Goal: Entertainment & Leisure: Consume media (video, audio)

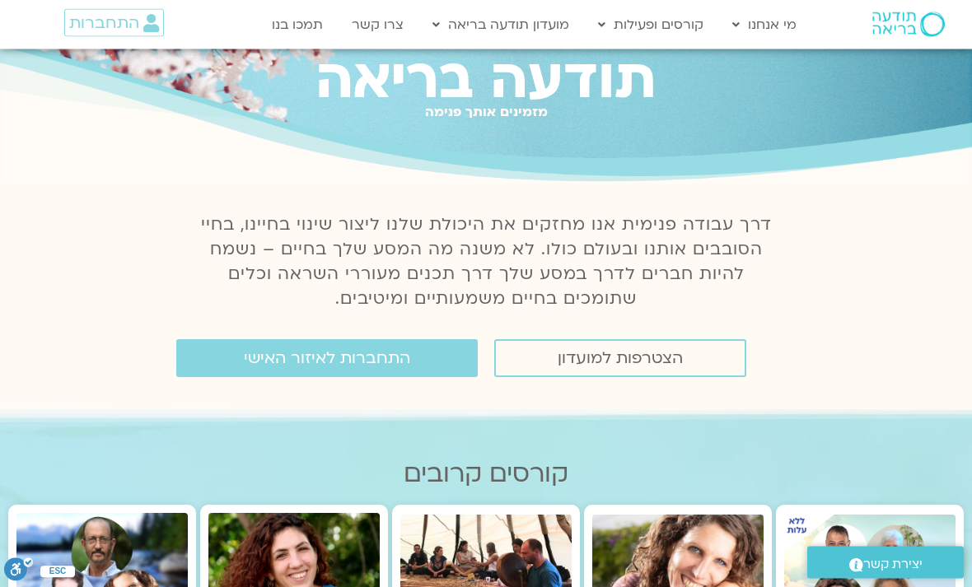
scroll to position [56, 0]
click at [388, 363] on span "התחברות לאיזור האישי" at bounding box center [327, 358] width 166 height 18
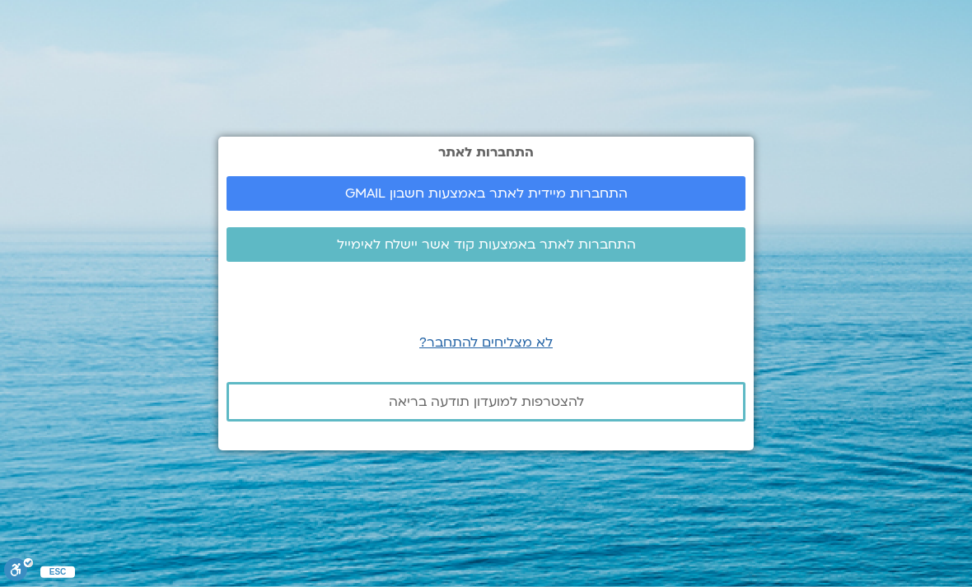
click at [655, 201] on span "התחברות מיידית לאתר באמצעות חשבון GMAIL" at bounding box center [485, 193] width 479 height 15
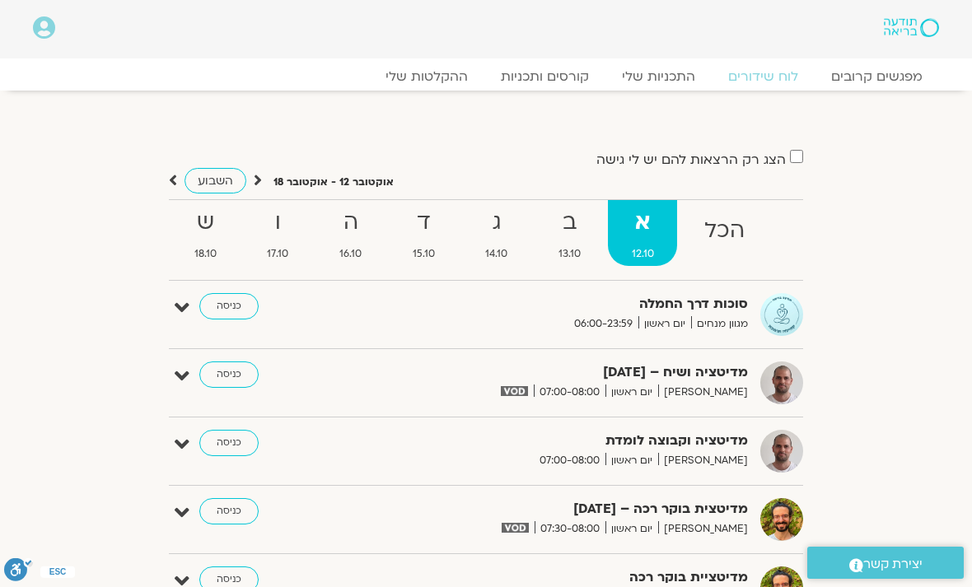
click at [470, 82] on link "ההקלטות שלי" at bounding box center [426, 76] width 115 height 16
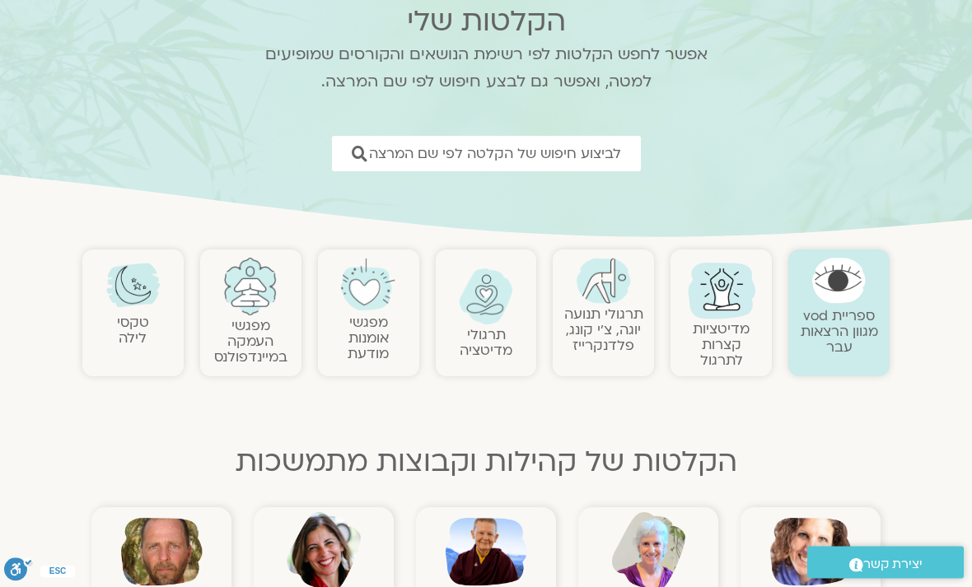
scroll to position [129, 0]
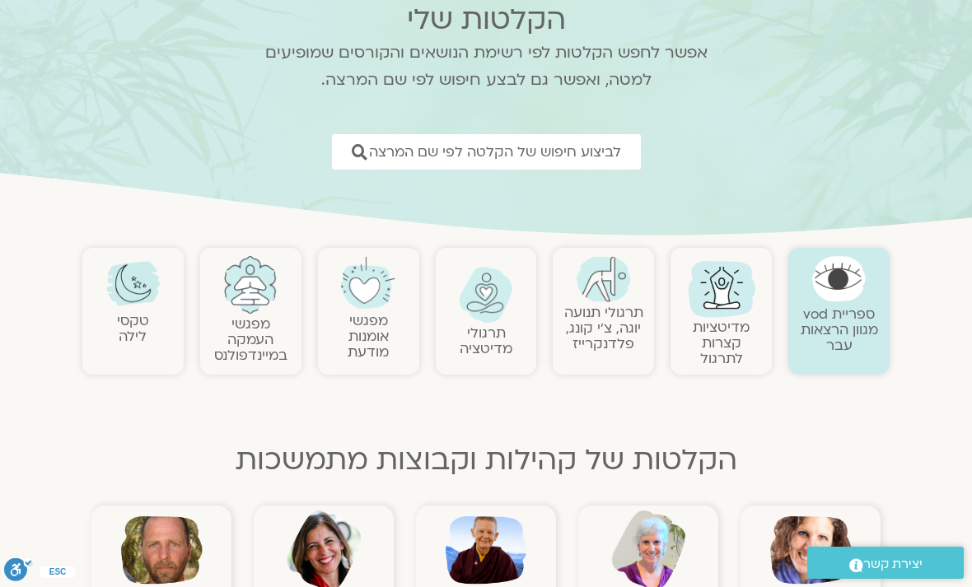
click at [810, 530] on img at bounding box center [811, 551] width 82 height 82
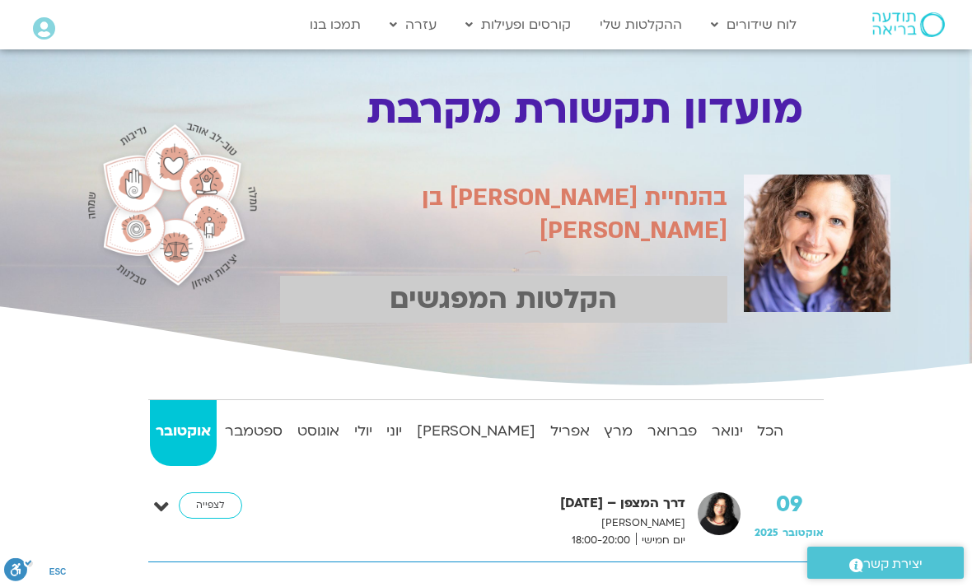
click at [775, 439] on strong "הכל" at bounding box center [770, 431] width 38 height 25
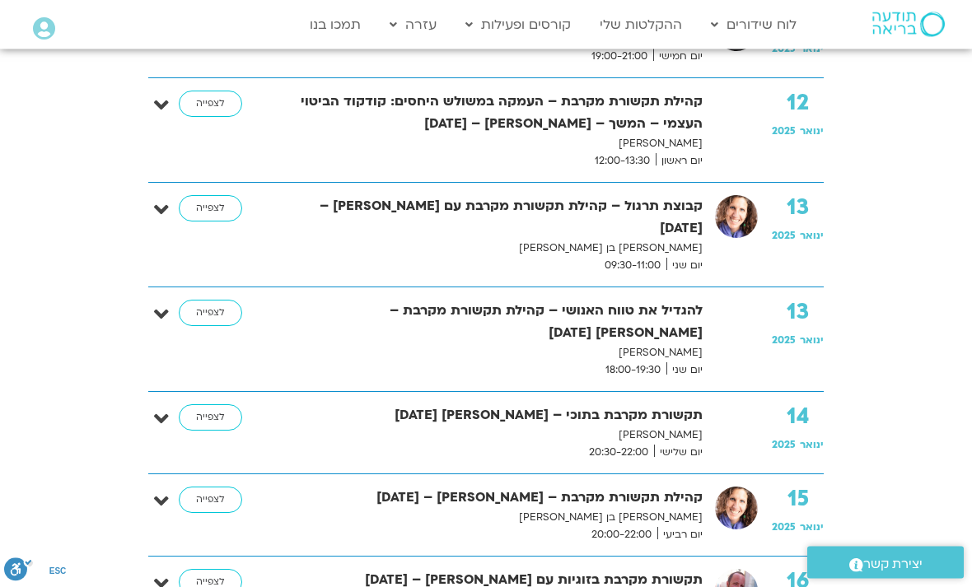
scroll to position [1397, 0]
click at [234, 487] on link "לצפייה" at bounding box center [210, 500] width 63 height 26
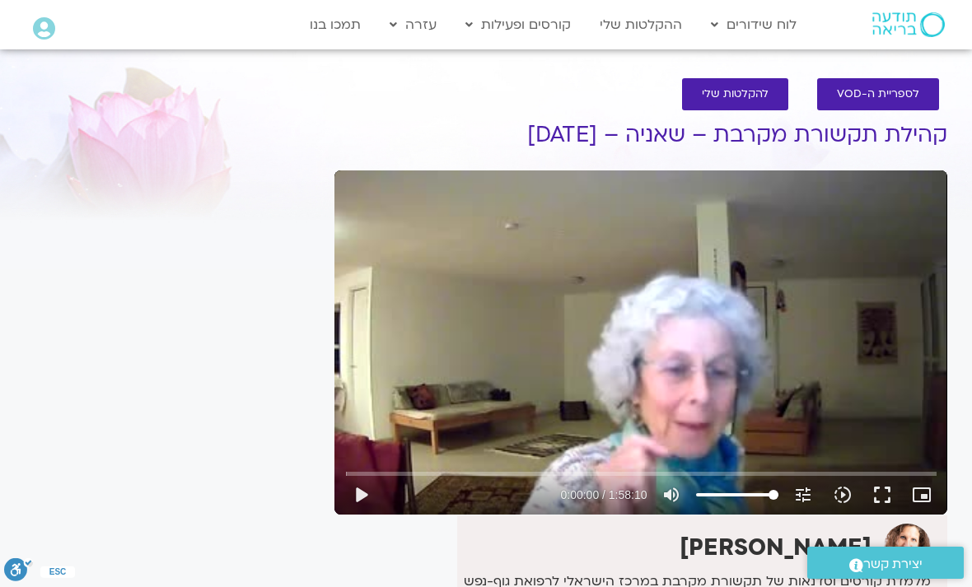
click at [374, 485] on button "play_arrow" at bounding box center [361, 495] width 40 height 40
click at [348, 489] on button "pause" at bounding box center [361, 495] width 40 height 40
click at [11, 465] on section "לספריית ה-VOD להקלטות שלי קהילת תקשורת מקרבת – שאניה – 15/01/25 שאנייה כהן בן ח…" at bounding box center [486, 461] width 972 height 798
type input "3328.631608387"
click at [366, 504] on button "play_arrow" at bounding box center [361, 495] width 40 height 40
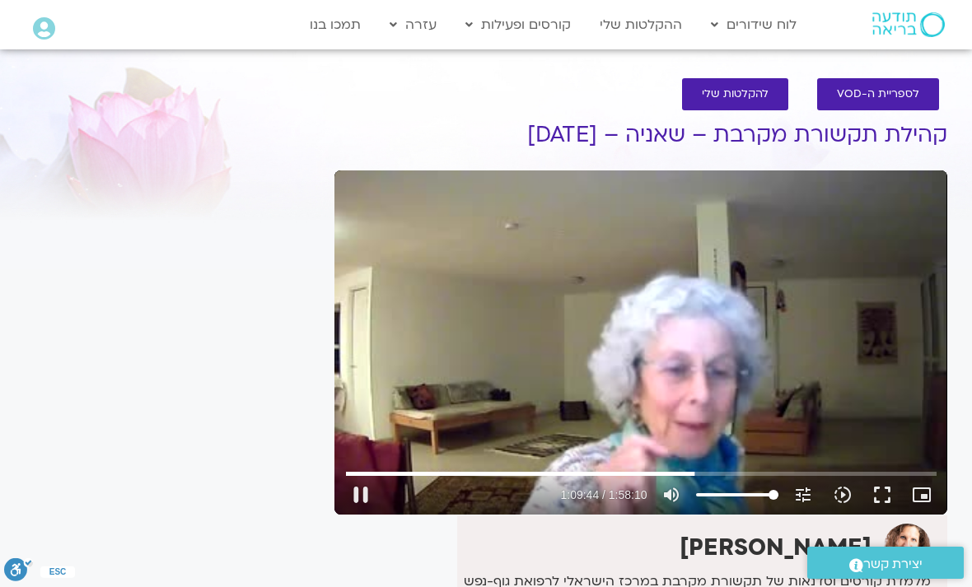
click at [368, 501] on button "pause" at bounding box center [361, 495] width 40 height 40
click at [362, 496] on button "play_arrow" at bounding box center [361, 495] width 40 height 40
click at [368, 493] on button "pause" at bounding box center [361, 495] width 40 height 40
click at [370, 502] on button "play_arrow" at bounding box center [361, 495] width 40 height 40
click at [357, 503] on button "pause" at bounding box center [361, 495] width 40 height 40
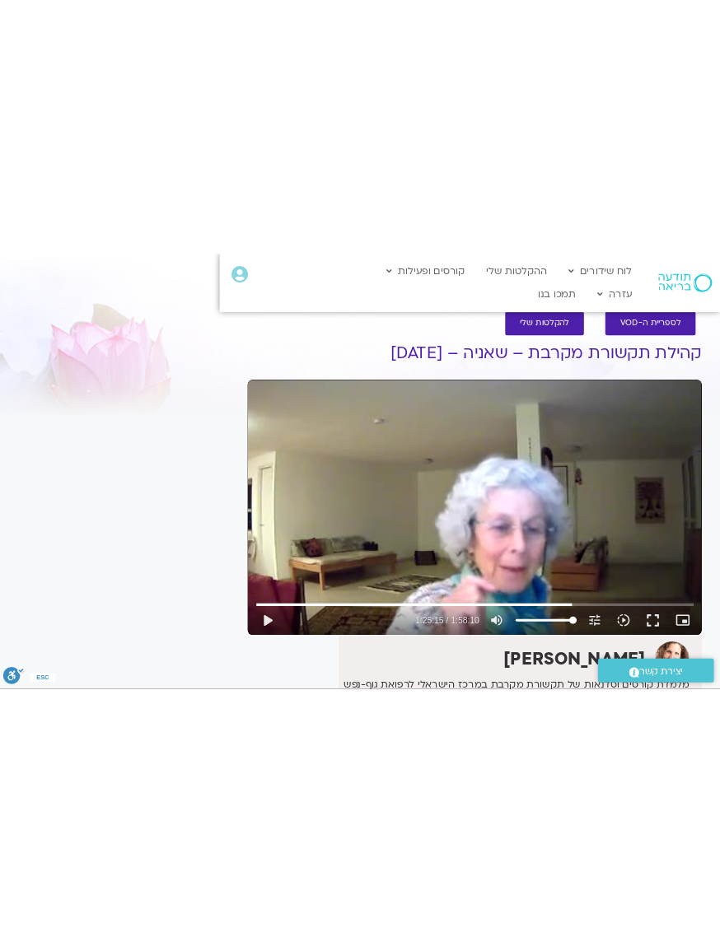
scroll to position [0, -42]
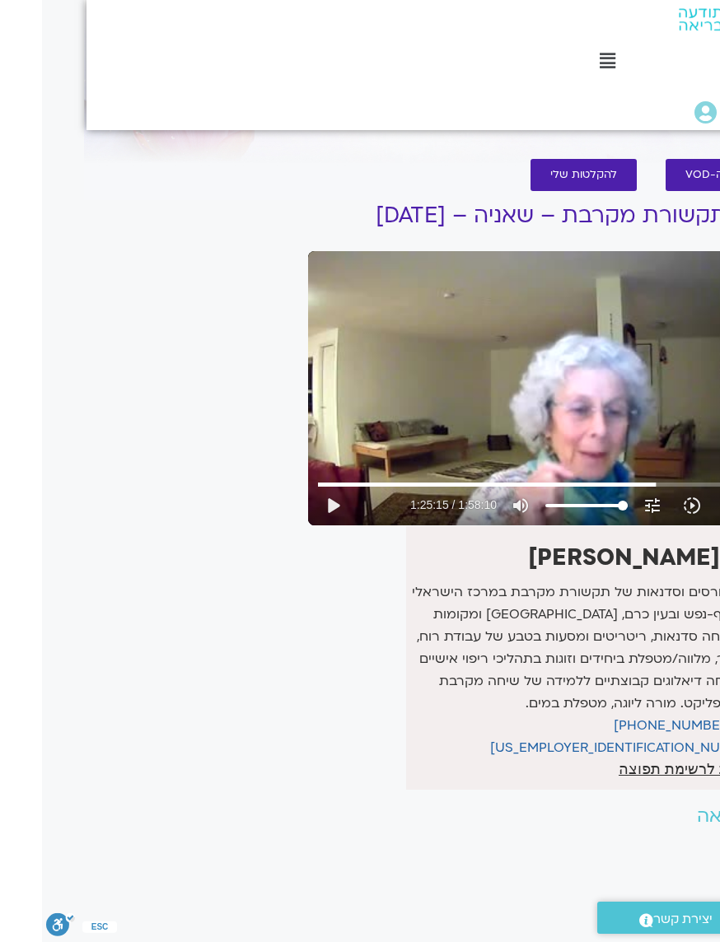
type input "5115.07780079902"
